Goal: Transaction & Acquisition: Register for event/course

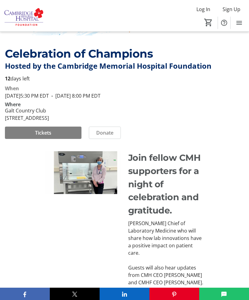
scroll to position [135, 0]
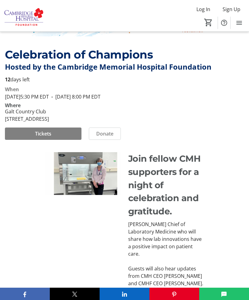
click at [39, 137] on span "Tickets" at bounding box center [43, 133] width 16 height 7
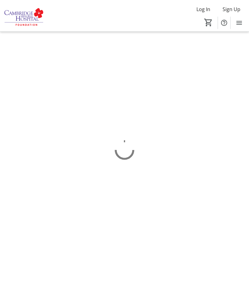
scroll to position [20, 0]
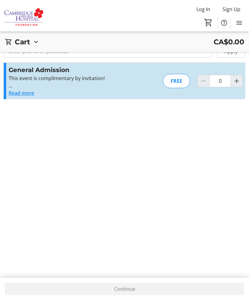
click at [173, 86] on div "FREE" at bounding box center [176, 81] width 27 height 14
click at [173, 83] on div "FREE" at bounding box center [176, 81] width 27 height 14
click at [17, 96] on button "Read more" at bounding box center [22, 92] width 26 height 7
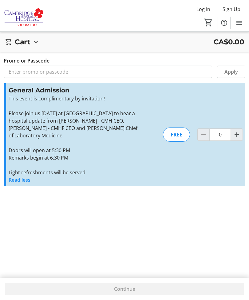
click at [173, 135] on div "FREE" at bounding box center [176, 134] width 27 height 14
click at [170, 132] on div "FREE" at bounding box center [176, 134] width 27 height 14
click at [139, 158] on p "Remarks begin at 6:30 PM" at bounding box center [76, 157] width 135 height 7
click at [172, 137] on div "FREE" at bounding box center [176, 134] width 27 height 14
click at [180, 138] on div "FREE" at bounding box center [176, 134] width 27 height 14
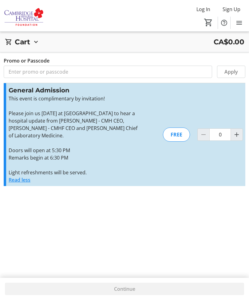
click at [180, 135] on div "FREE" at bounding box center [176, 134] width 27 height 14
click at [15, 183] on button "Read less" at bounding box center [20, 179] width 22 height 7
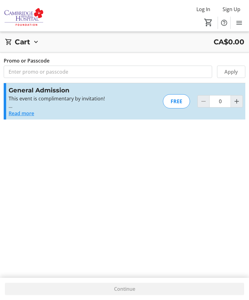
click at [22, 45] on h2 "Cart" at bounding box center [22, 42] width 15 height 10
